Goal: Task Accomplishment & Management: Complete application form

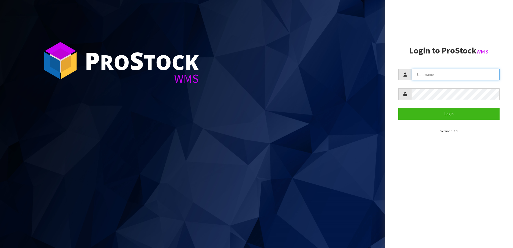
type input "SHEPHERD"
click at [415, 121] on section "Login to ProStock WMS SHEPHERD Login Version 1.0.0" at bounding box center [448, 90] width 101 height 88
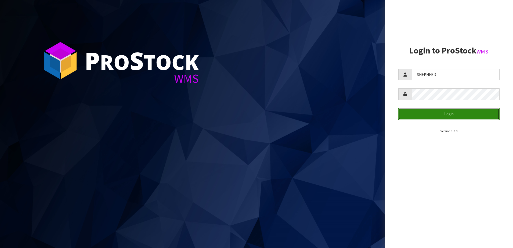
click at [414, 113] on button "Login" at bounding box center [448, 114] width 101 height 12
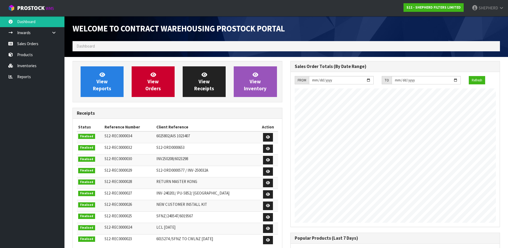
scroll to position [246, 217]
click at [37, 42] on link "Sales Orders" at bounding box center [32, 43] width 64 height 11
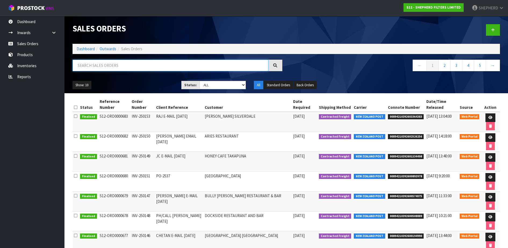
click at [113, 65] on input "text" at bounding box center [170, 66] width 196 height 12
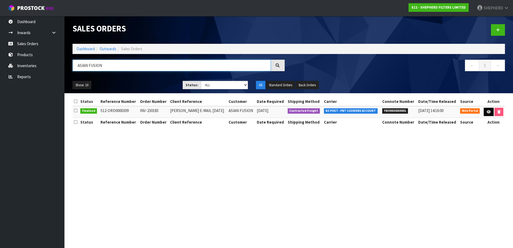
type input "ASIAN FUSION"
click at [488, 113] on icon at bounding box center [489, 111] width 4 height 3
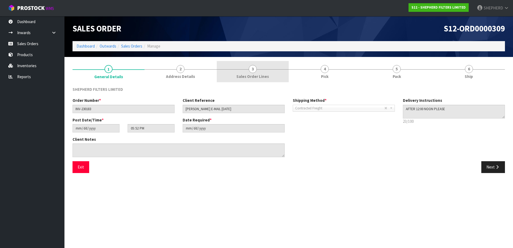
click at [252, 71] on span "3" at bounding box center [253, 69] width 8 height 8
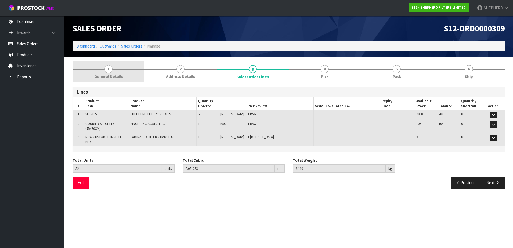
click at [107, 70] on span "1" at bounding box center [108, 69] width 8 height 8
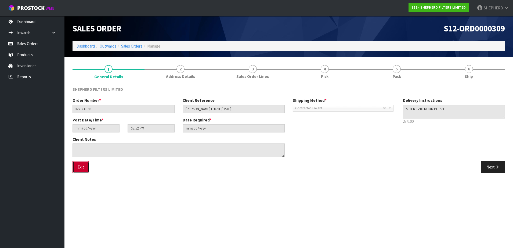
click at [74, 171] on button "Exit" at bounding box center [80, 167] width 17 height 12
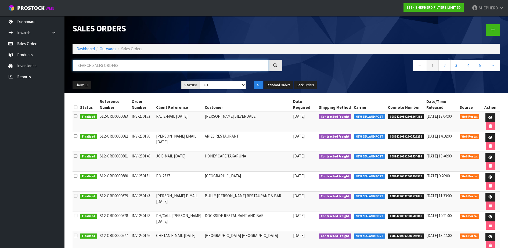
click at [120, 68] on input "text" at bounding box center [170, 66] width 196 height 12
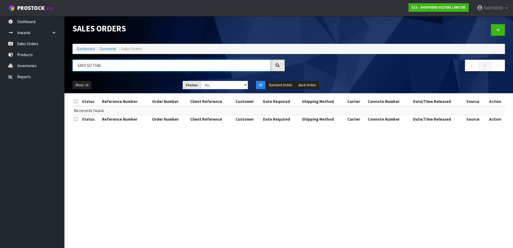
drag, startPoint x: 111, startPoint y: 62, endPoint x: 67, endPoint y: 63, distance: 44.3
click at [67, 63] on header "Sales Orders Dashboard Outwards Sales Orders EASY GO THAI ← 1 → Show: 10 5 10 2…" at bounding box center [288, 54] width 448 height 77
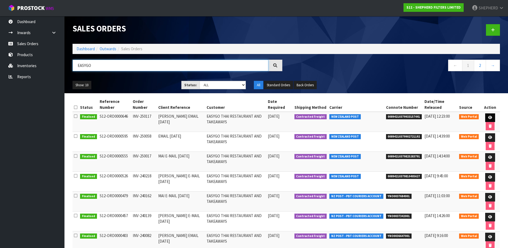
type input "EASYGO"
click at [485, 117] on link at bounding box center [490, 117] width 10 height 9
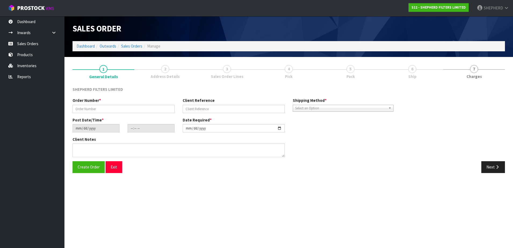
type input "INV-250117"
type input "[PERSON_NAME] EMAIL [DATE]"
type input "[DATE]"
type input "16:46:00.000"
type input "[DATE]"
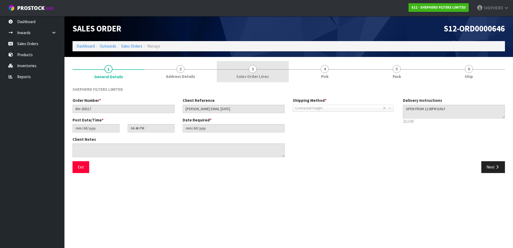
click at [254, 67] on span "3" at bounding box center [253, 69] width 8 height 8
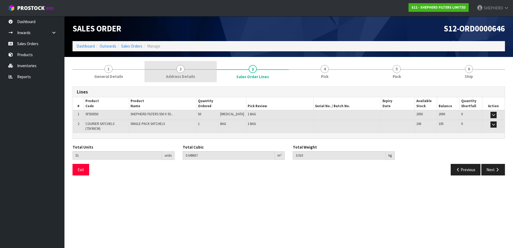
click at [182, 70] on span "2" at bounding box center [180, 69] width 8 height 8
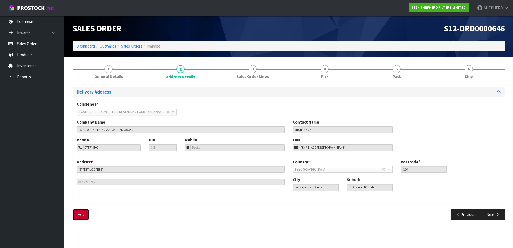
click at [83, 213] on button "Exit" at bounding box center [80, 215] width 17 height 12
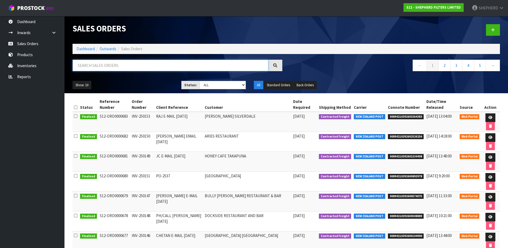
click at [165, 67] on input "text" at bounding box center [170, 66] width 196 height 12
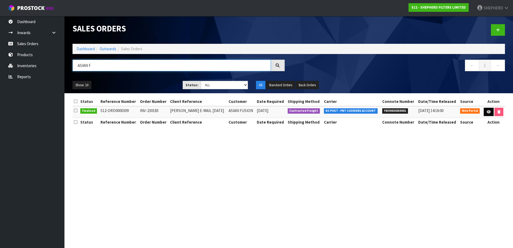
type input "ASIAN F"
click at [490, 112] on link at bounding box center [489, 112] width 10 height 9
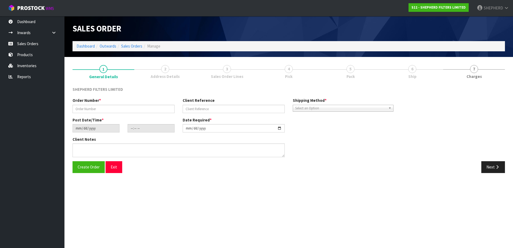
type input "INV-230183"
type input "[PERSON_NAME] E-MAIL [DATE]"
type input "[DATE]"
type input "17:52:00.000"
type input "[DATE]"
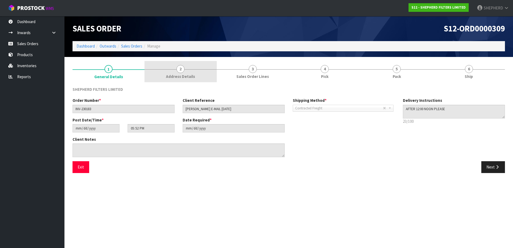
click at [180, 68] on span "2" at bounding box center [180, 69] width 8 height 8
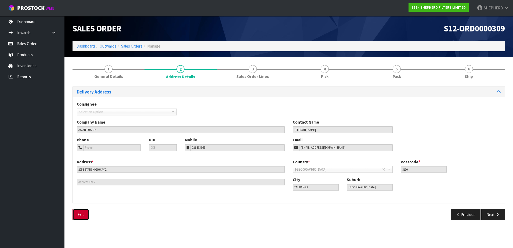
click at [78, 215] on button "Exit" at bounding box center [80, 215] width 17 height 12
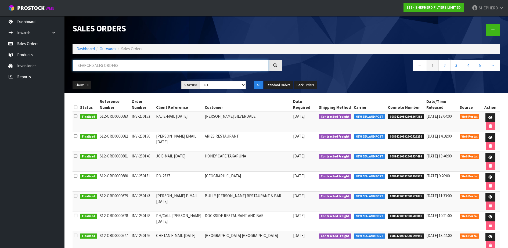
click at [129, 65] on input "text" at bounding box center [170, 66] width 196 height 12
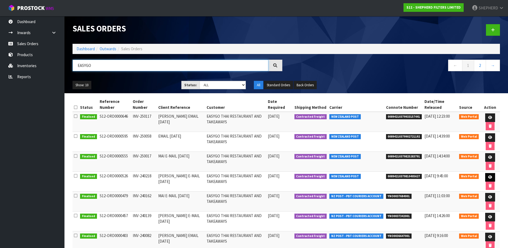
type input "EASYGO"
click at [489, 177] on icon at bounding box center [490, 176] width 4 height 3
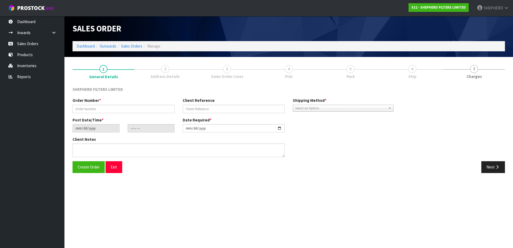
type input "INV-240218"
type input "[PERSON_NAME] E-MAIL [DATE]"
type input "[DATE]"
type input "23:20:00.000"
type input "[DATE]"
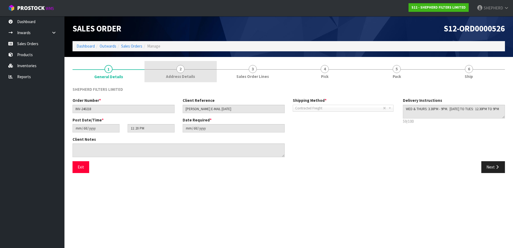
click at [183, 68] on span "2" at bounding box center [180, 69] width 8 height 8
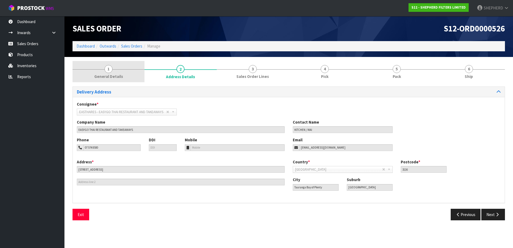
click at [110, 70] on span "1" at bounding box center [108, 69] width 8 height 8
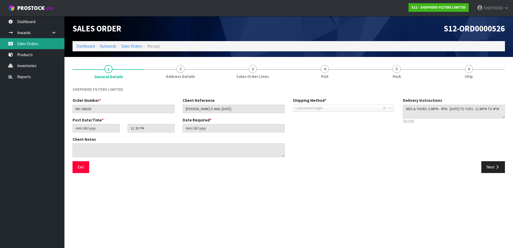
click at [30, 40] on link "Sales Orders" at bounding box center [32, 43] width 64 height 11
